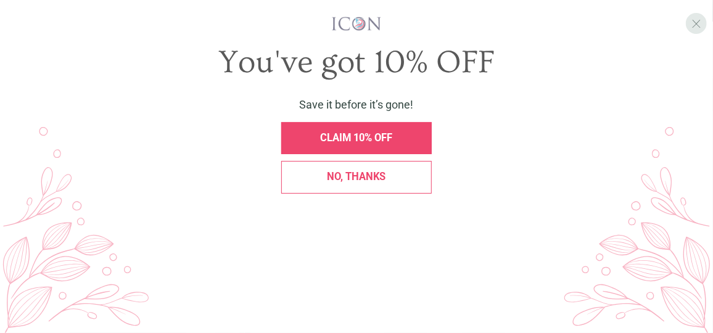
click at [696, 22] on span "X" at bounding box center [696, 24] width 10 height 14
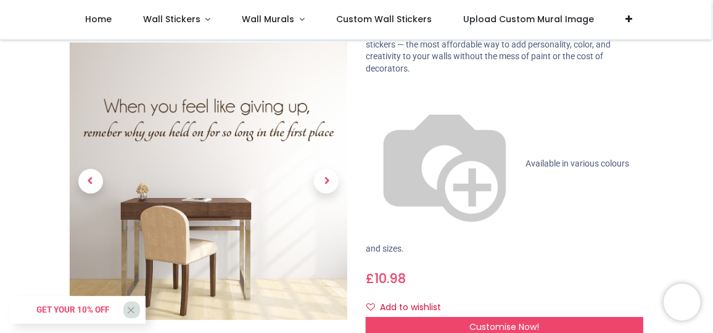
scroll to position [112, 0]
click at [321, 181] on span "Next" at bounding box center [326, 181] width 25 height 25
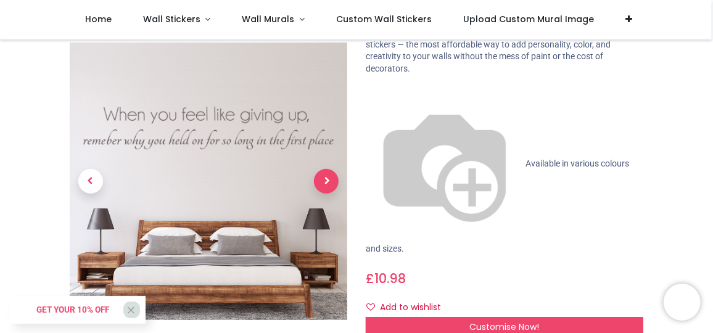
click at [321, 181] on span "Next" at bounding box center [326, 181] width 25 height 25
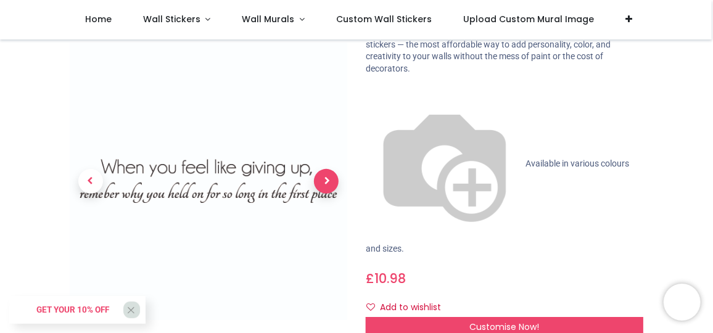
click at [321, 181] on span "Next" at bounding box center [326, 181] width 25 height 25
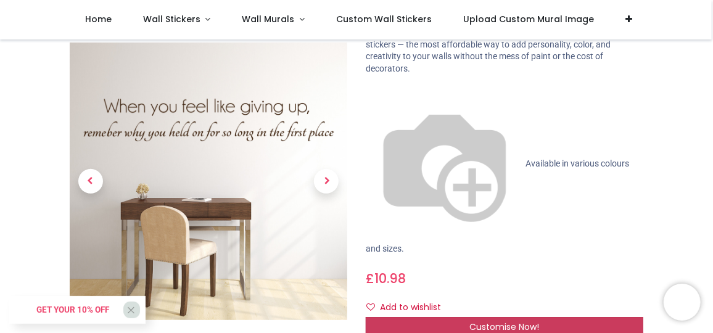
click at [491, 321] on span "Customise Now!" at bounding box center [505, 327] width 70 height 12
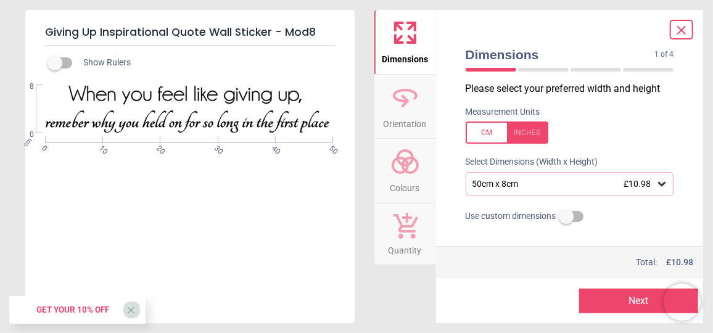
click at [658, 184] on icon at bounding box center [661, 184] width 7 height 4
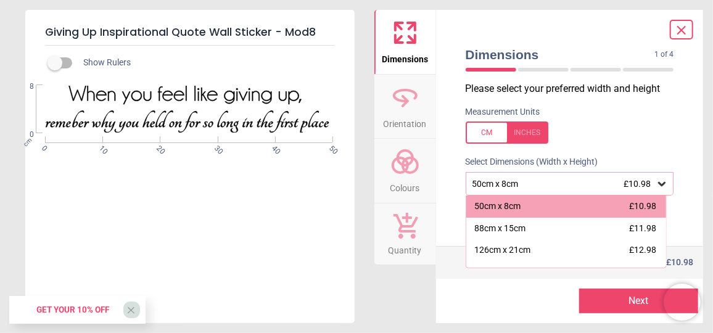
scroll to position [22, 0]
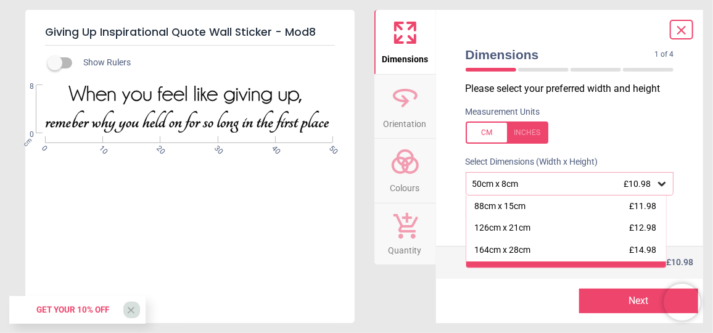
click at [660, 262] on div "200cm x 34cm £20.98" at bounding box center [566, 272] width 200 height 22
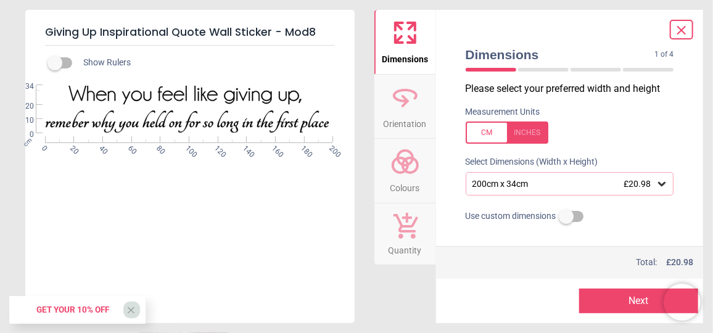
click at [658, 184] on icon at bounding box center [661, 184] width 7 height 4
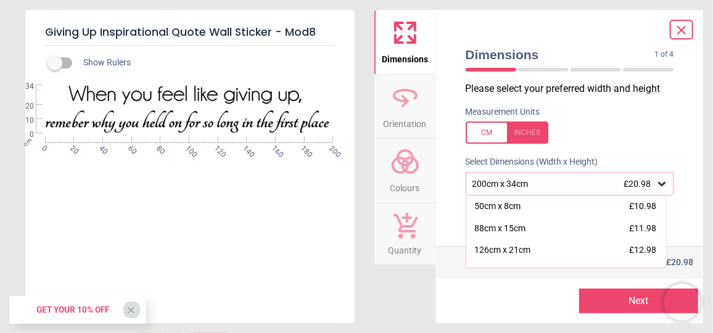
scroll to position [37, 0]
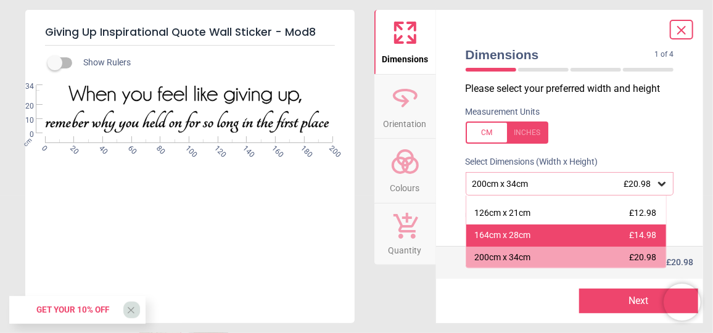
click at [533, 236] on div "164cm x 28cm £14.98" at bounding box center [566, 235] width 200 height 22
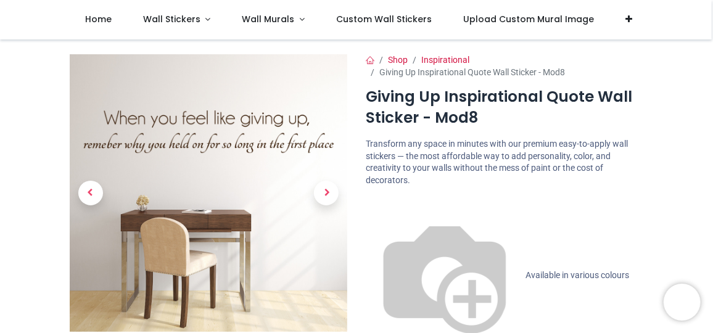
scroll to position [55, 0]
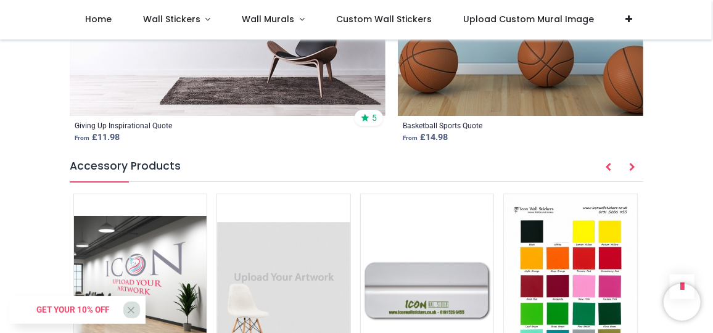
scroll to position [1793, 0]
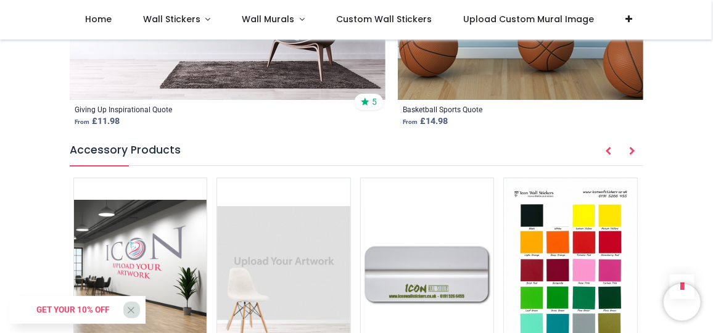
click at [277, 178] on img at bounding box center [283, 272] width 133 height 188
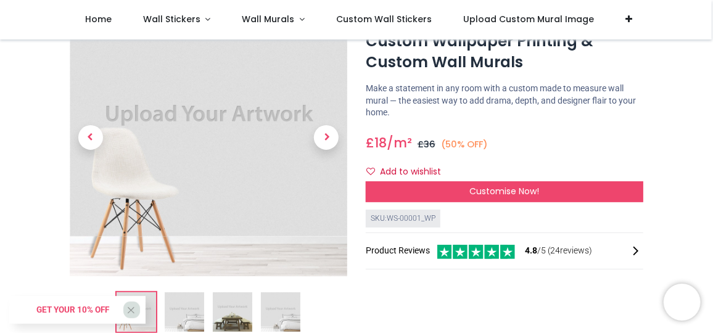
scroll to position [112, 0]
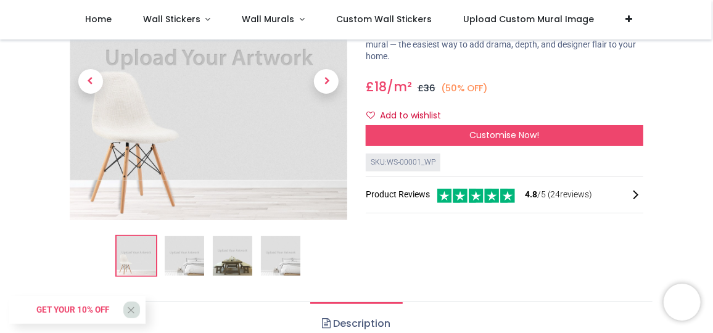
click at [273, 247] on img at bounding box center [280, 255] width 39 height 39
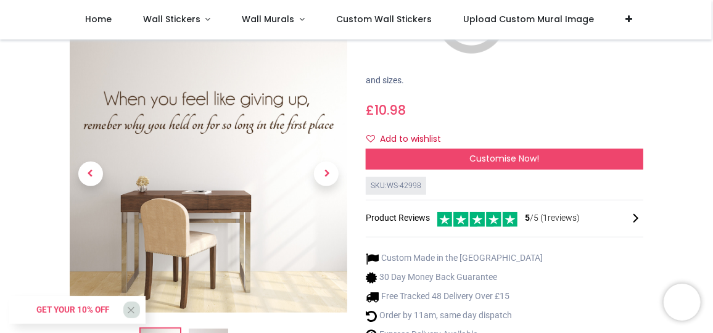
scroll to position [336, 0]
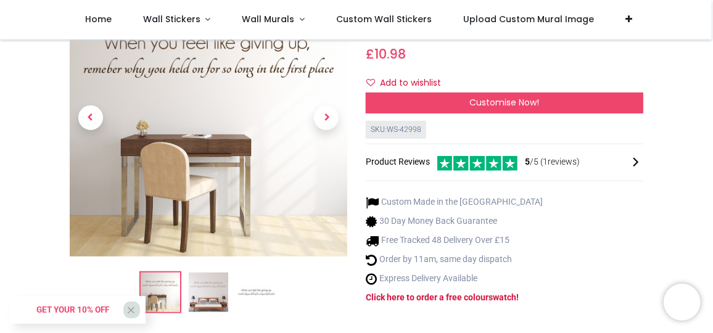
click at [205, 273] on img at bounding box center [208, 292] width 39 height 39
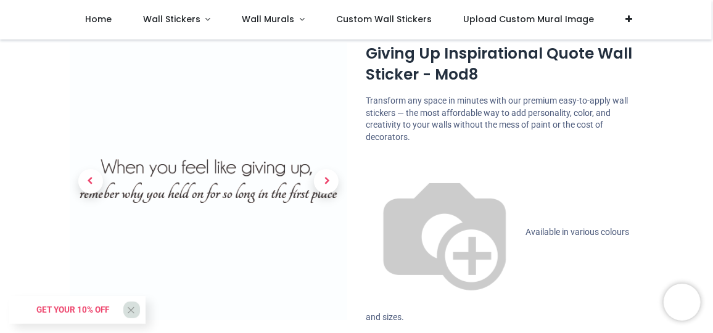
scroll to position [0, 0]
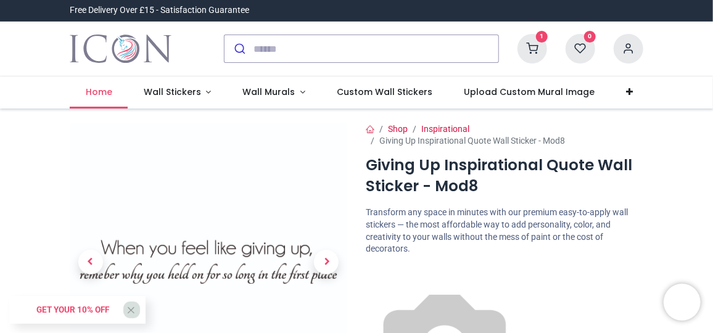
click at [109, 92] on span "Home" at bounding box center [99, 92] width 27 height 12
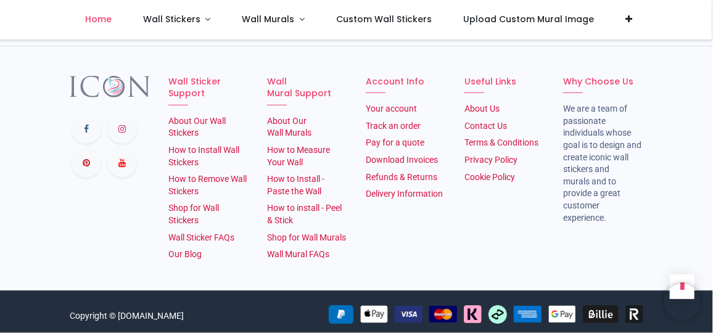
scroll to position [2259, 0]
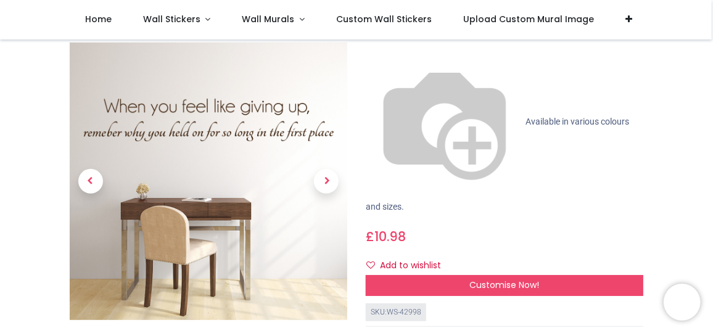
scroll to position [168, 0]
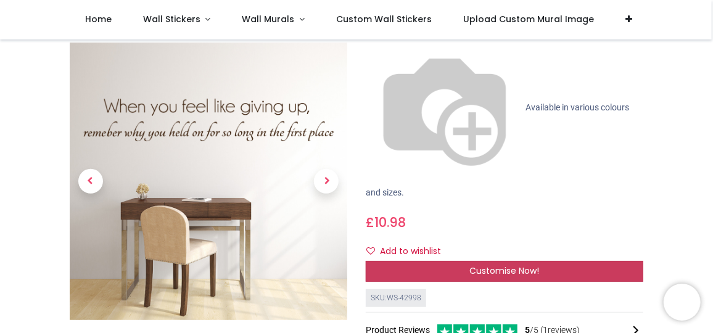
click at [527, 264] on span "Customise Now!" at bounding box center [505, 270] width 70 height 12
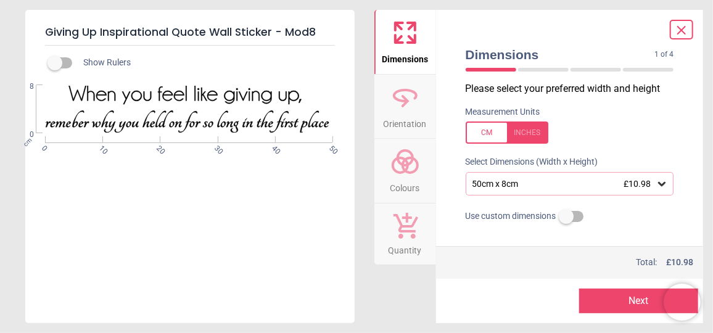
click at [68, 122] on div "WS-42998 Created with Snap" at bounding box center [188, 109] width 327 height 49
click at [72, 121] on div "WS-42998 Created with Snap" at bounding box center [188, 109] width 327 height 49
click at [658, 184] on icon at bounding box center [661, 184] width 7 height 4
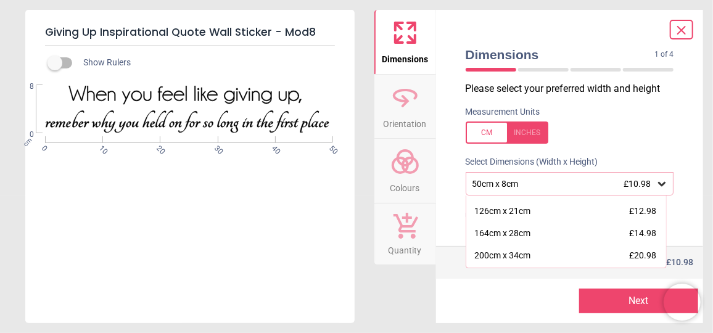
scroll to position [55, 0]
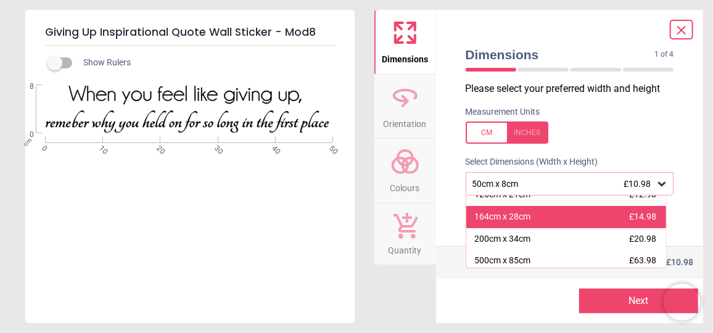
click at [534, 221] on div "164cm x 28cm £14.98" at bounding box center [566, 217] width 200 height 22
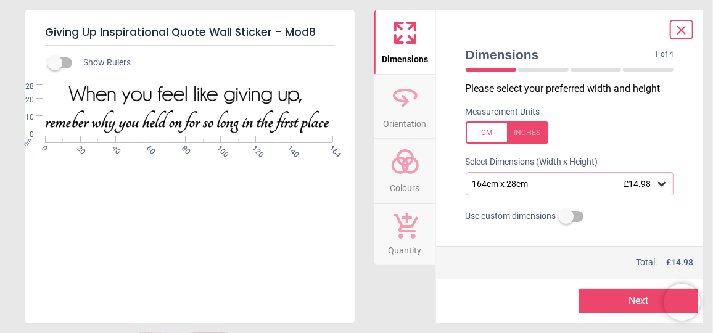
click at [70, 125] on div "WS-42998 Created with Snap" at bounding box center [188, 109] width 327 height 49
click at [398, 173] on circle at bounding box center [400, 165] width 15 height 15
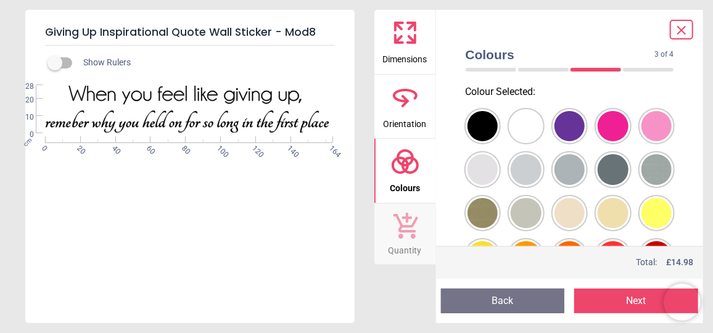
click at [498, 130] on div at bounding box center [482, 126] width 31 height 31
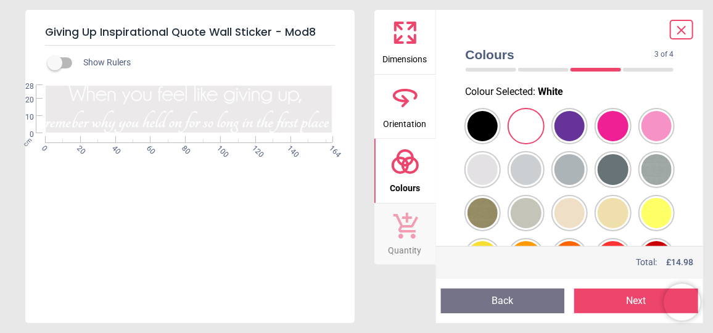
click at [605, 293] on button "Next" at bounding box center [636, 301] width 124 height 25
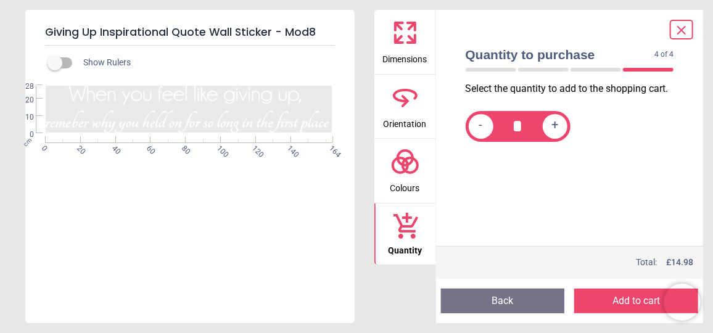
click at [615, 305] on button "Add to cart" at bounding box center [636, 301] width 124 height 25
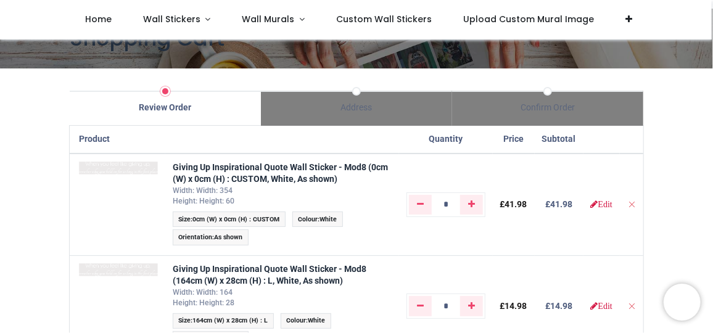
scroll to position [55, 0]
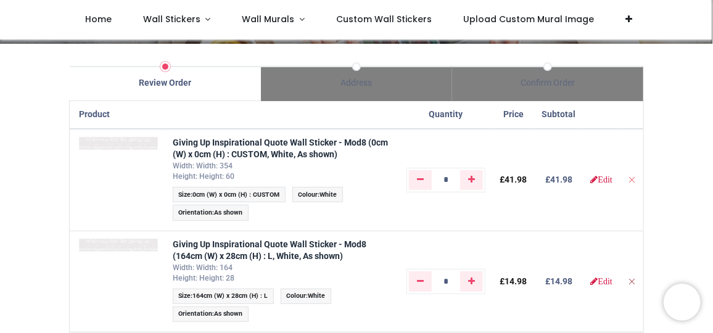
click at [633, 282] on icon "Remove from cart" at bounding box center [631, 281] width 9 height 9
type input "*"
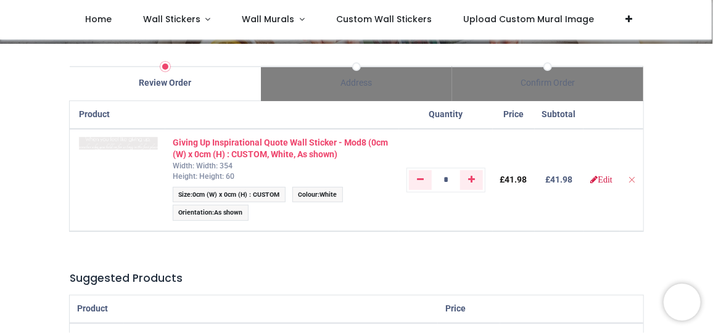
click at [247, 149] on strong "Giving Up Inspirational Quote Wall Sticker - Mod8 (0cm (W) x 0cm (H) : CUSTOM, …" at bounding box center [280, 148] width 215 height 22
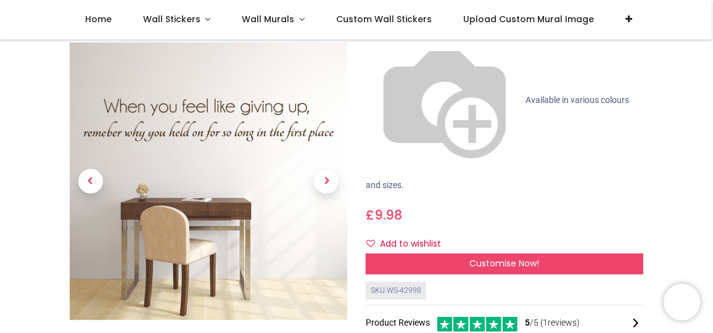
scroll to position [168, 0]
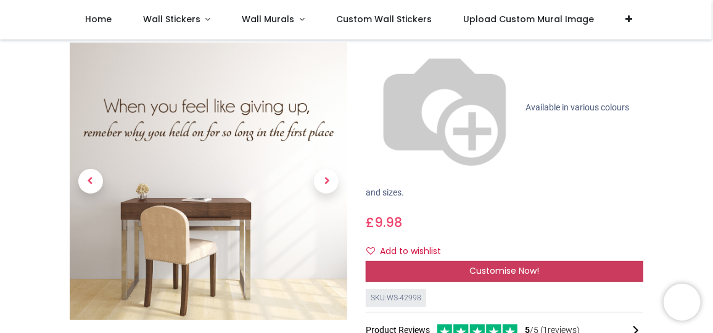
click at [506, 264] on span "Customise Now!" at bounding box center [505, 270] width 70 height 12
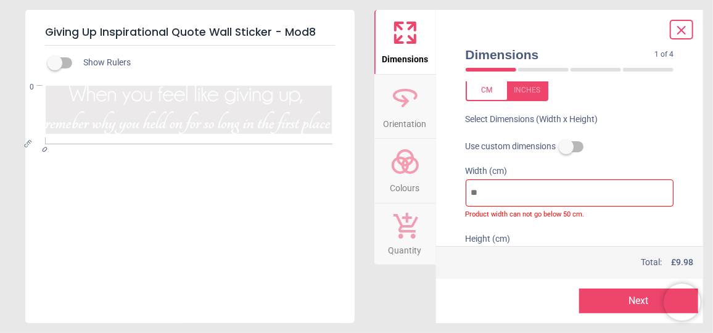
scroll to position [57, 0]
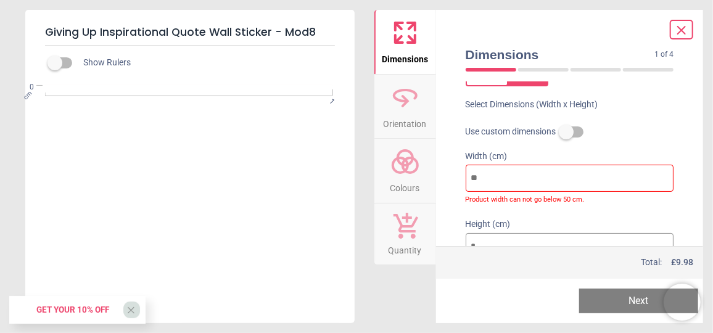
type input "*"
click at [657, 175] on input "*" at bounding box center [569, 178] width 208 height 27
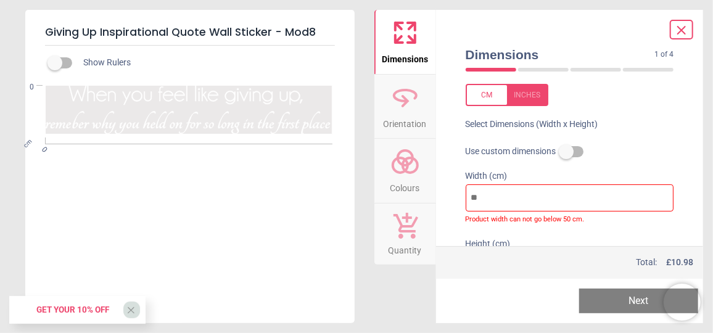
scroll to position [0, 0]
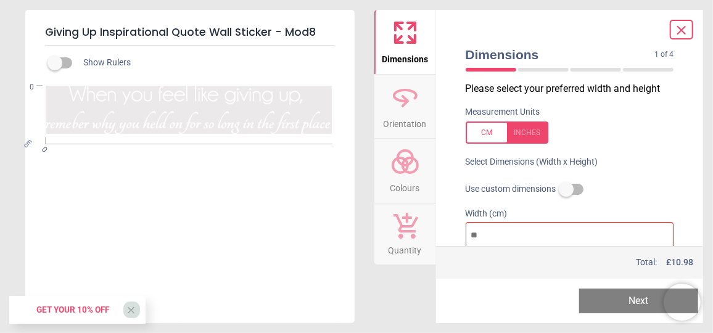
click at [412, 102] on icon at bounding box center [405, 98] width 30 height 30
click at [405, 174] on icon at bounding box center [405, 162] width 30 height 30
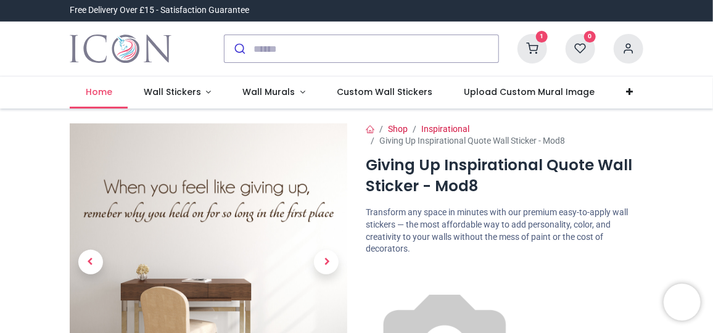
click at [98, 90] on span "Home" at bounding box center [99, 92] width 27 height 12
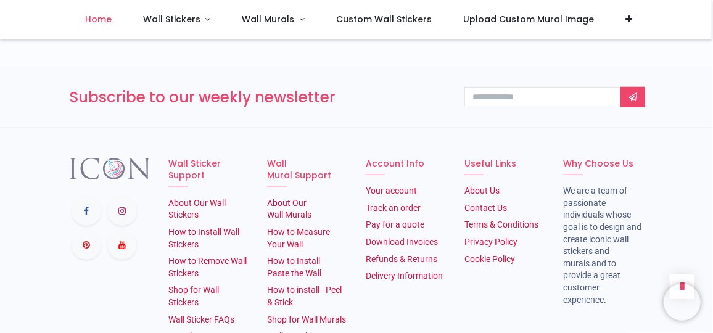
scroll to position [2186, 0]
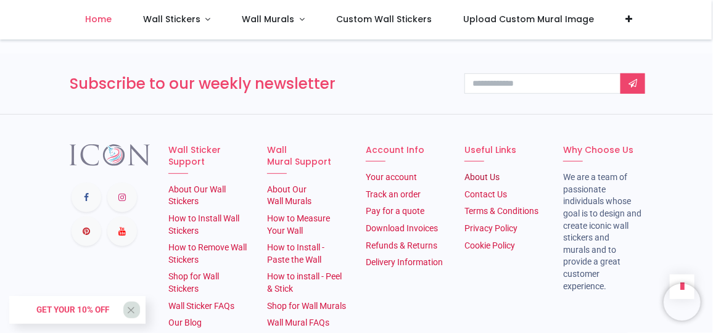
click at [477, 172] on link "About Us​" at bounding box center [481, 177] width 35 height 10
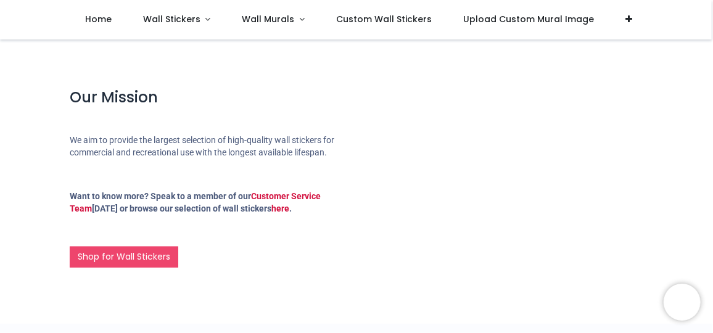
scroll to position [448, 0]
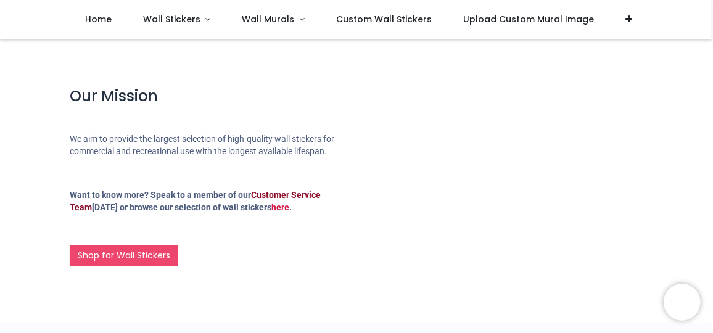
click at [302, 190] on link "Customer Service Team" at bounding box center [195, 201] width 251 height 22
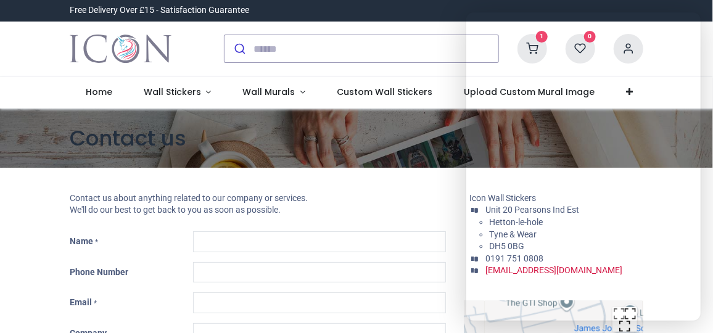
type input "***"
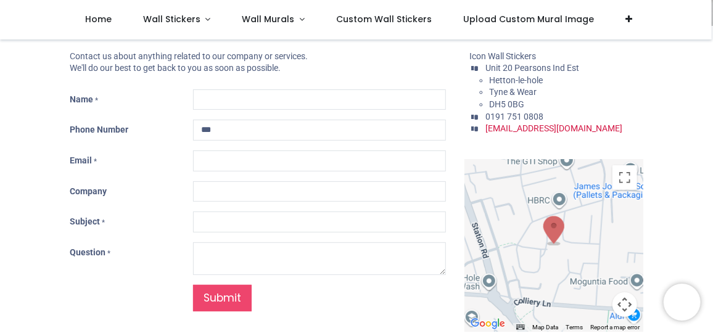
scroll to position [55, 0]
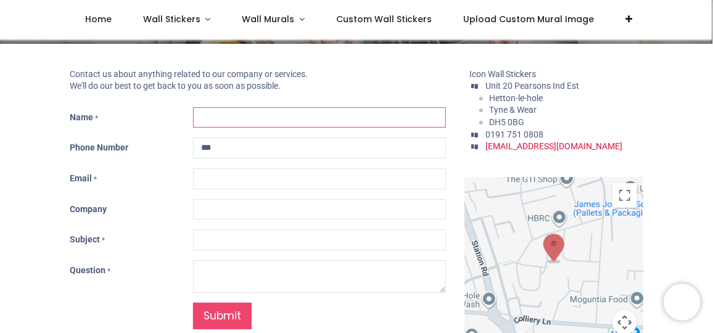
click at [226, 113] on input "Name *" at bounding box center [319, 117] width 253 height 21
type input "**********"
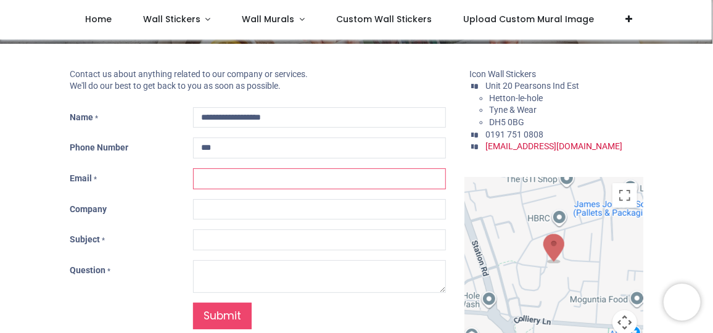
type input "**********"
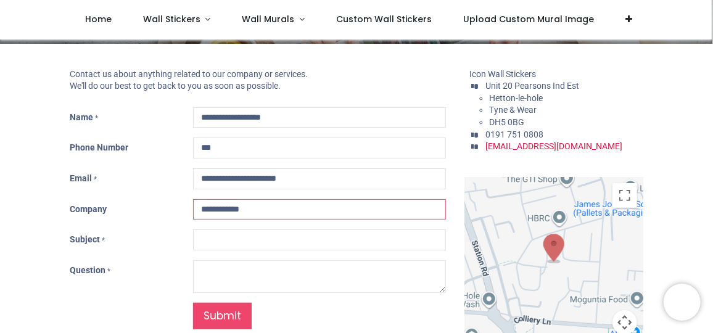
click at [282, 208] on input "**********" at bounding box center [319, 209] width 253 height 21
type input "*"
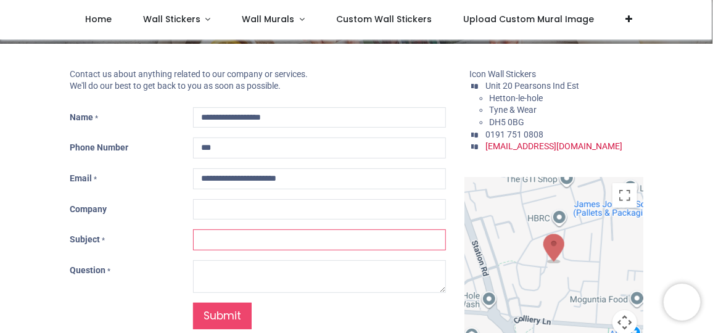
click at [255, 233] on input "Subject *" at bounding box center [319, 239] width 253 height 21
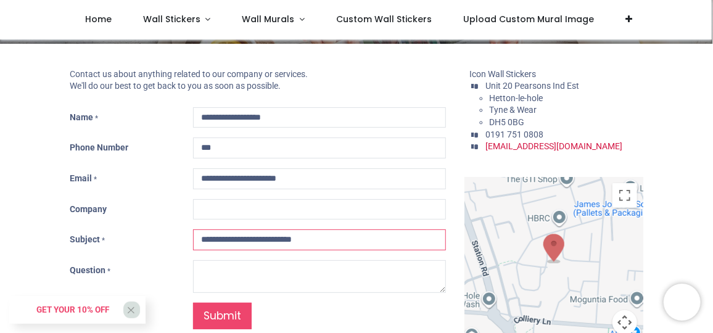
type input "**********"
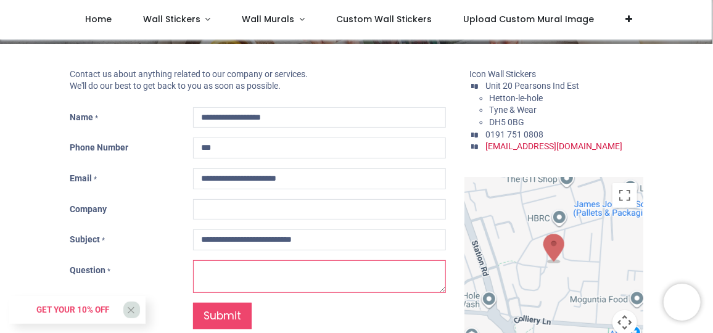
click at [243, 266] on textarea "Question *" at bounding box center [319, 276] width 253 height 33
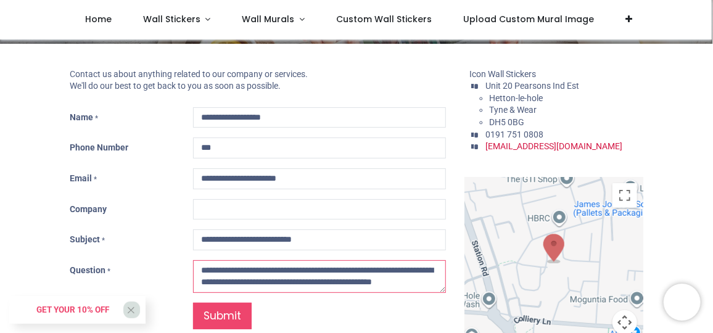
scroll to position [7, 0]
click at [313, 284] on textarea "**********" at bounding box center [319, 276] width 253 height 32
click at [408, 281] on textarea "**********" at bounding box center [319, 276] width 253 height 32
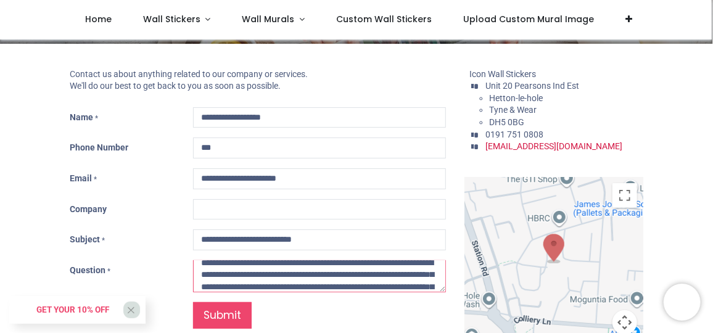
click at [395, 283] on textarea "**********" at bounding box center [319, 276] width 253 height 32
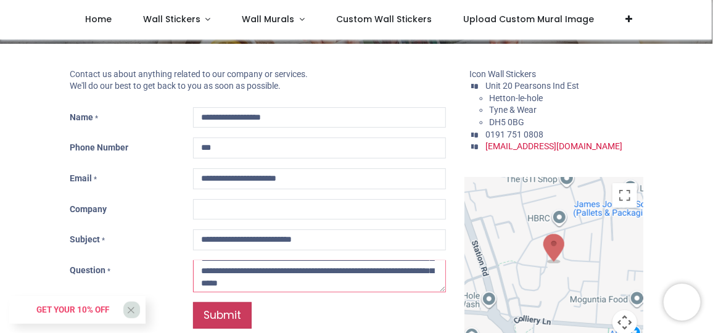
type textarea "**********"
click at [236, 322] on link "Submit" at bounding box center [222, 315] width 59 height 27
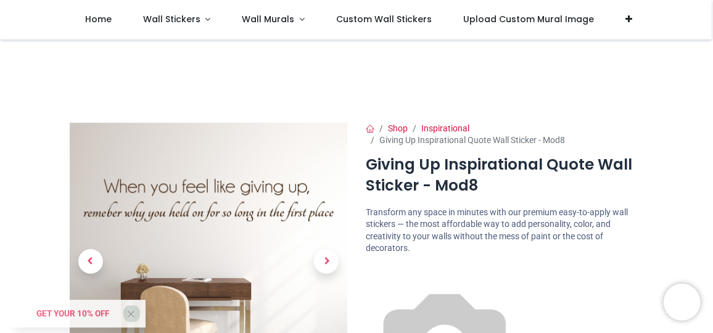
scroll to position [55, 0]
